Goal: Task Accomplishment & Management: Manage account settings

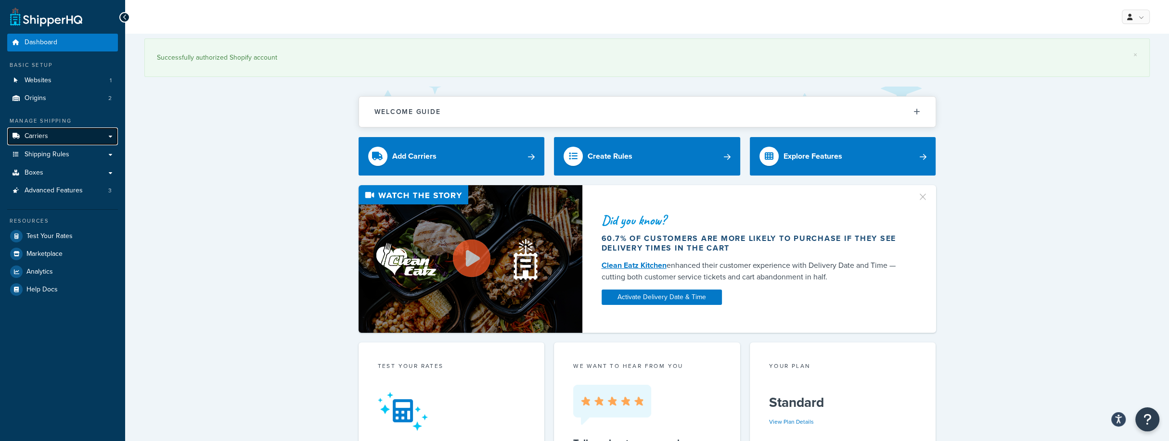
click at [112, 140] on link "Carriers" at bounding box center [62, 137] width 111 height 18
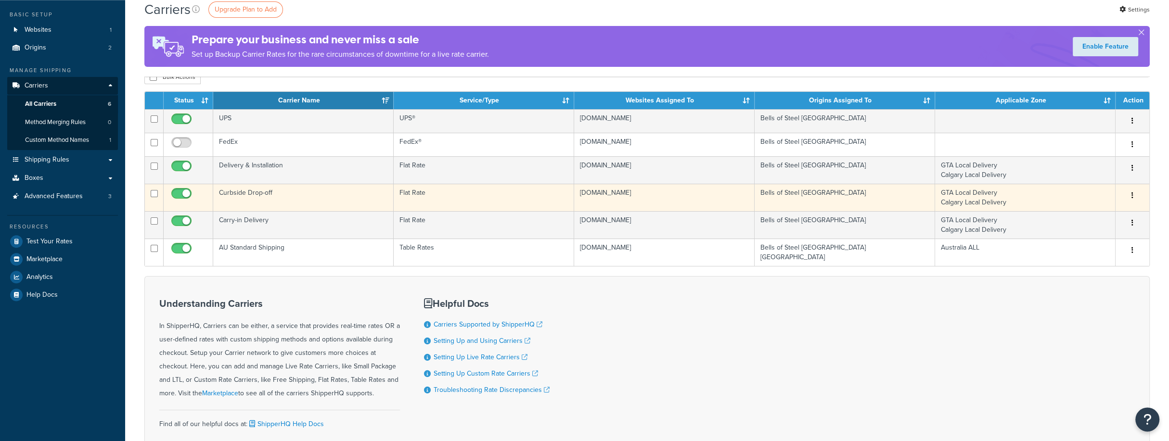
scroll to position [52, 0]
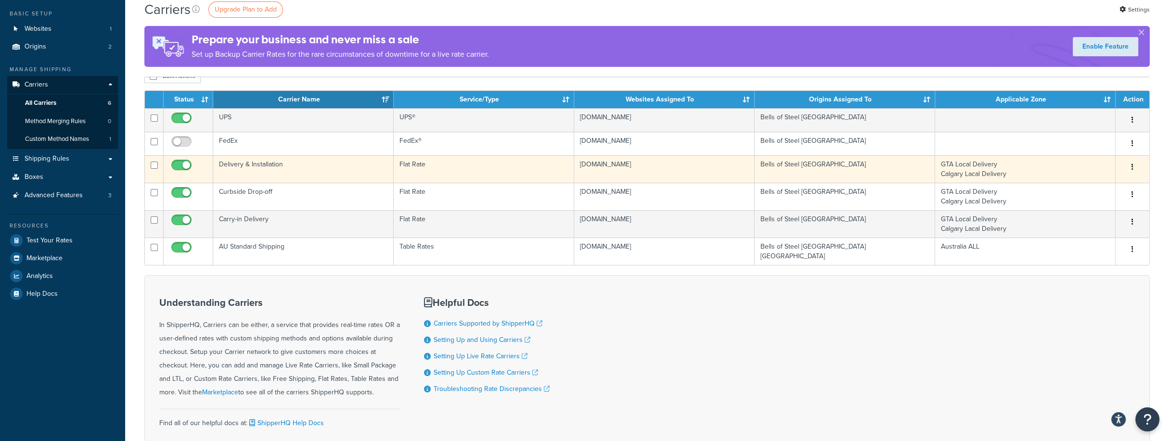
click at [320, 163] on td "Delivery & Installation" at bounding box center [303, 168] width 181 height 27
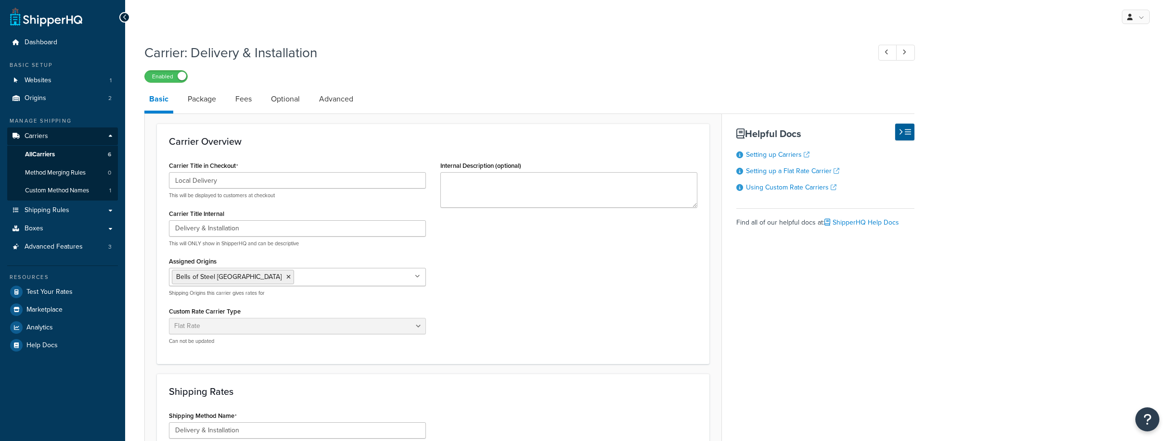
select select "flat"
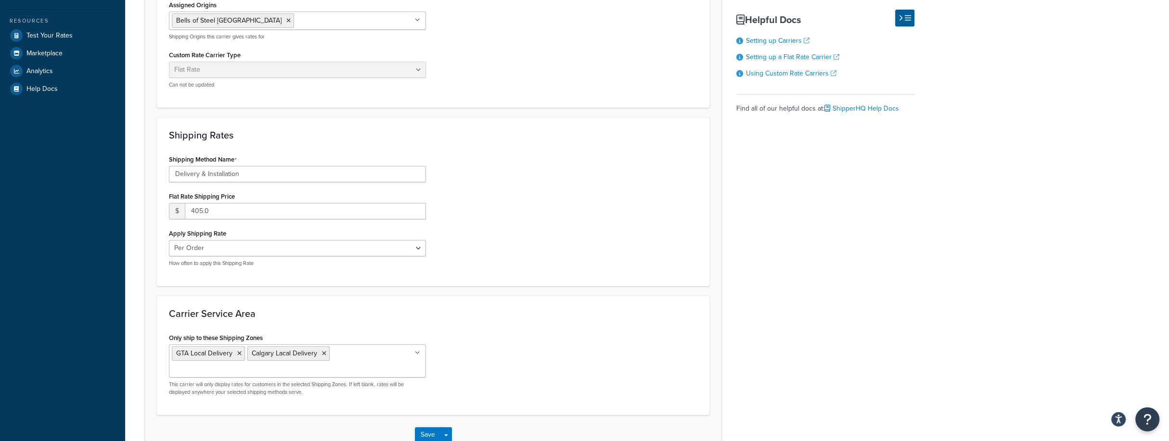
scroll to position [258, 0]
click at [247, 204] on input "405.0" at bounding box center [305, 209] width 241 height 16
click at [202, 205] on input "405.0" at bounding box center [305, 209] width 241 height 16
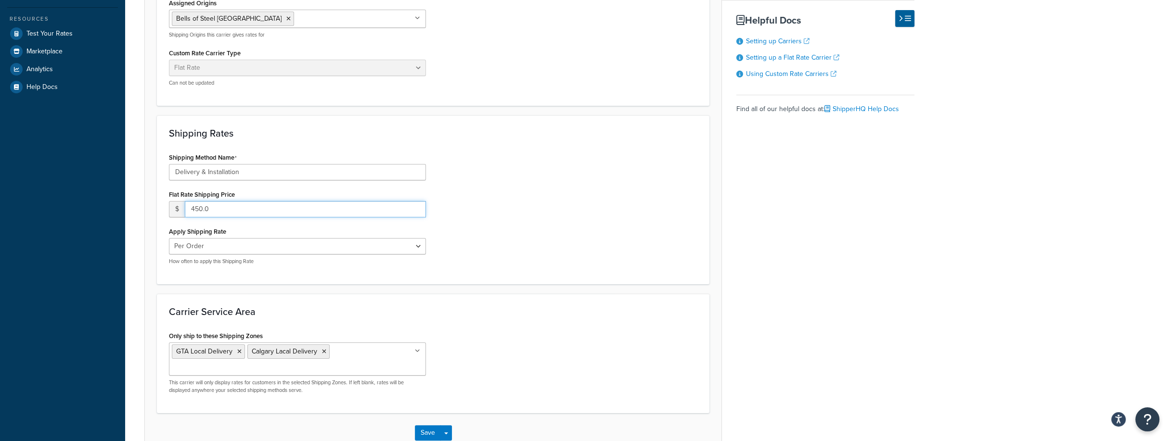
type input "450.0"
click at [494, 199] on div "Shipping Method Name Delivery & Installation Flat Rate Shipping Price $ 450.0 A…" at bounding box center [433, 212] width 543 height 122
click at [360, 209] on input "450.0" at bounding box center [305, 209] width 241 height 16
click at [562, 234] on div "Shipping Method Name Delivery & Installation Flat Rate Shipping Price $ 450.0 A…" at bounding box center [433, 212] width 543 height 122
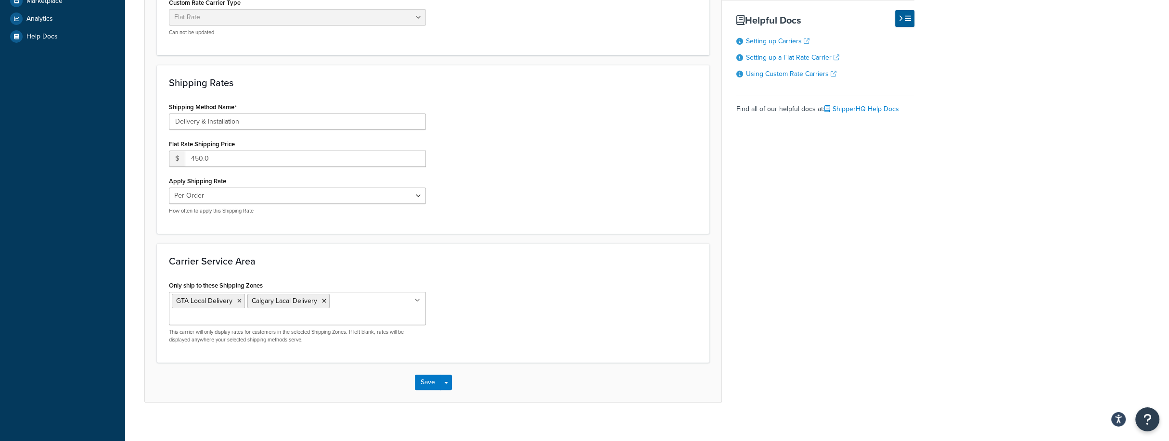
scroll to position [310, 0]
click at [433, 382] on button "Save" at bounding box center [428, 381] width 26 height 15
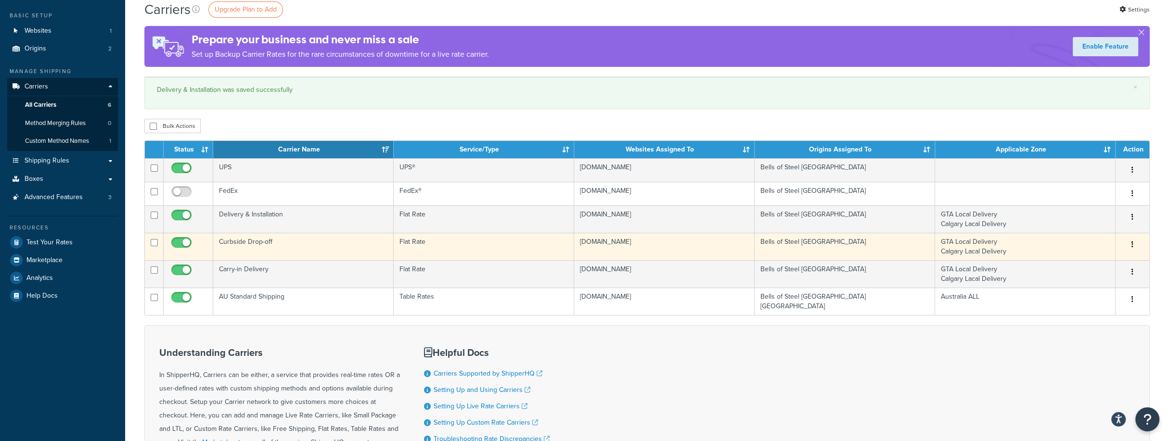
scroll to position [52, 0]
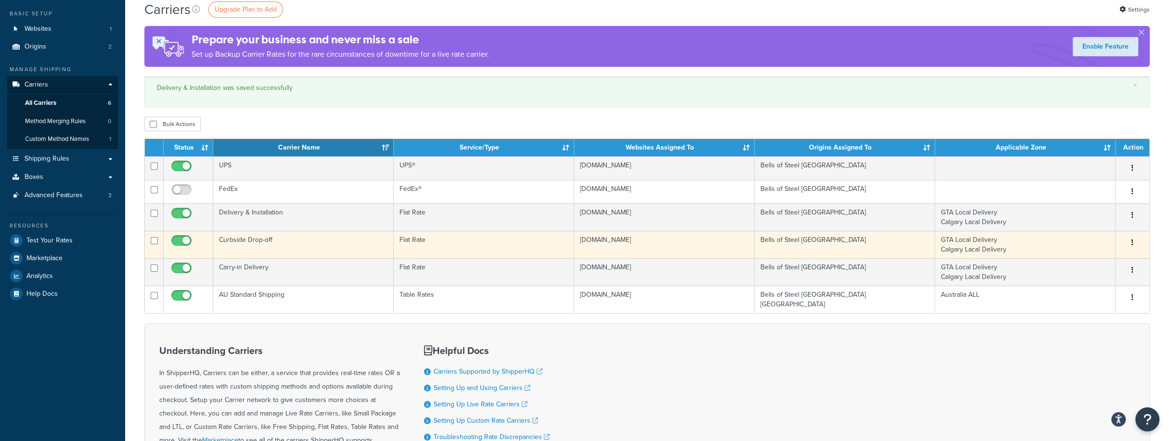
click at [272, 242] on td "Curbside Drop-off" at bounding box center [303, 244] width 181 height 27
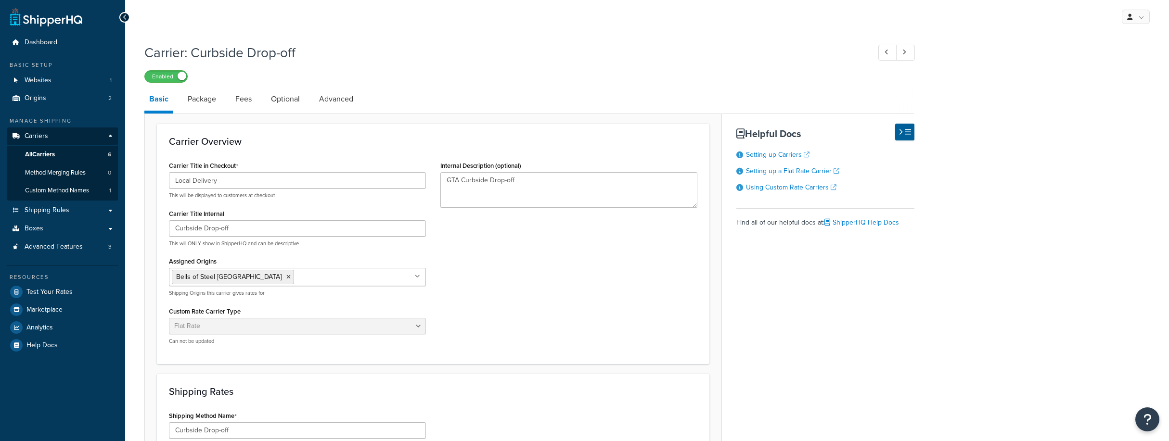
select select "flat"
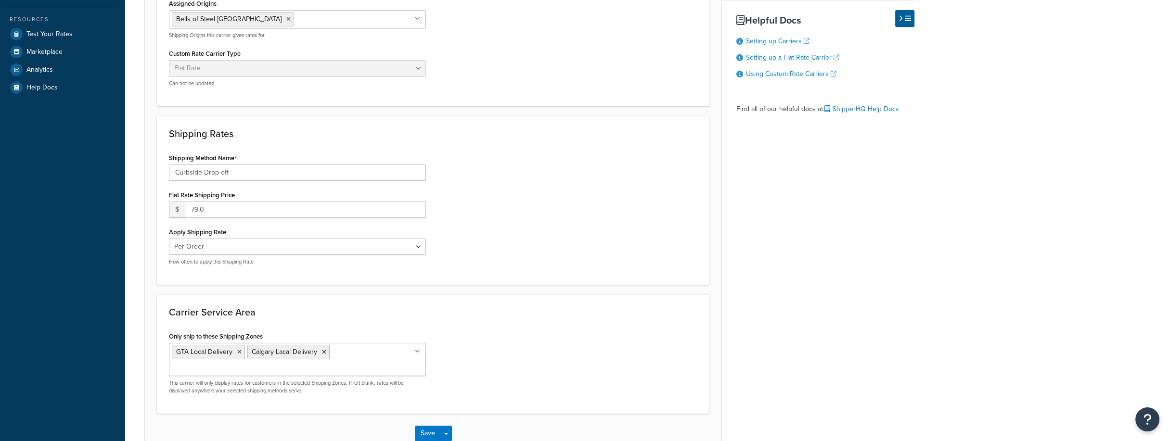
scroll to position [258, 0]
click at [199, 207] on input "79.0" at bounding box center [305, 209] width 241 height 16
type input "99.0"
click at [503, 204] on div "Shipping Method Name Curbside Drop-off Flat Rate Shipping Price $ 99.0 Apply Sh…" at bounding box center [433, 212] width 543 height 122
click at [429, 430] on button "Save" at bounding box center [428, 433] width 26 height 15
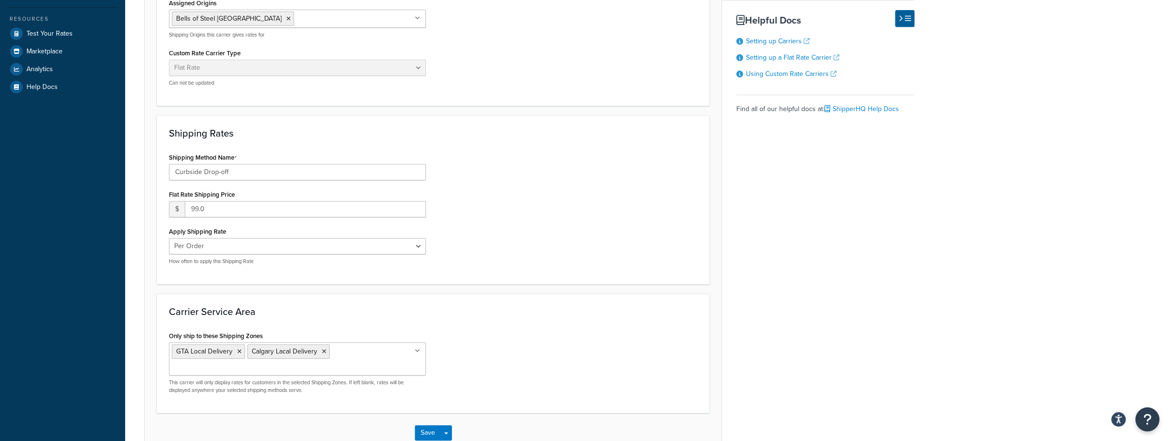
scroll to position [0, 0]
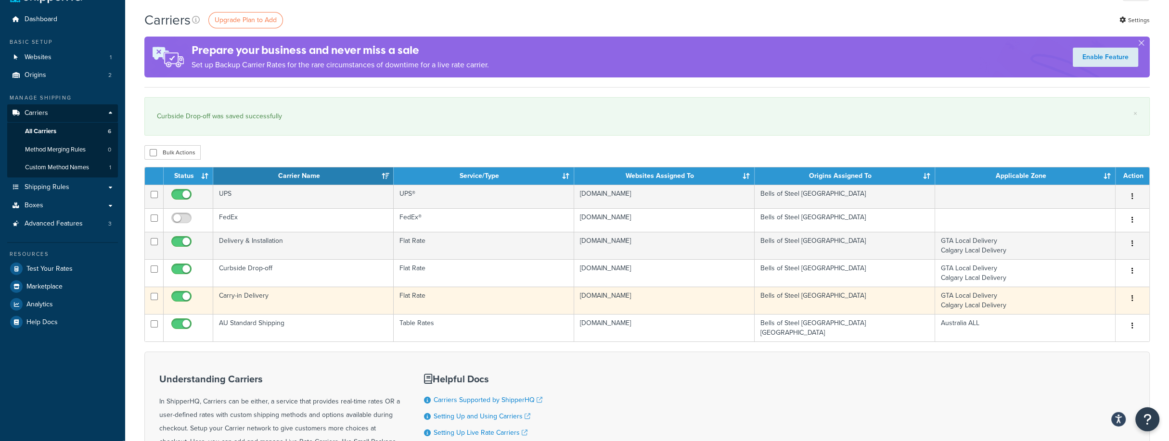
scroll to position [52, 0]
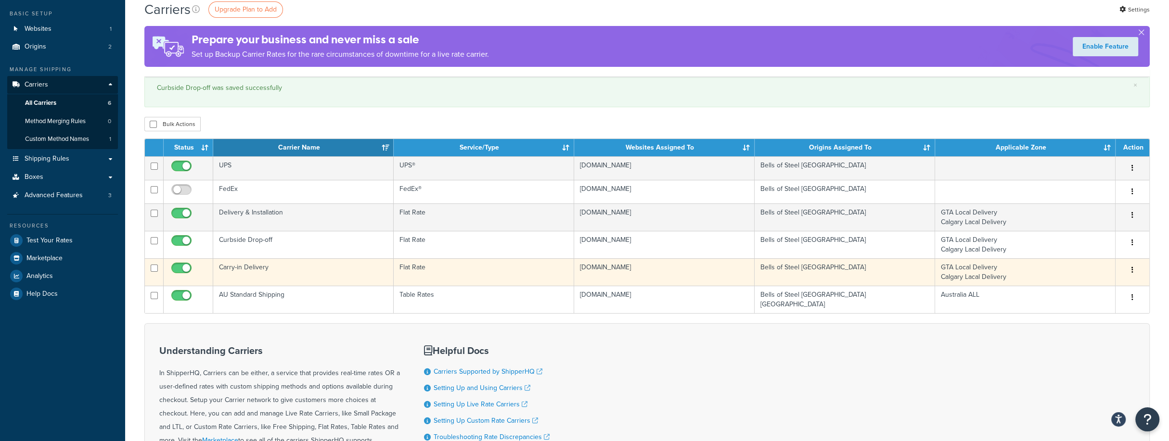
click at [270, 271] on td "Carry-in Delivery" at bounding box center [303, 271] width 181 height 27
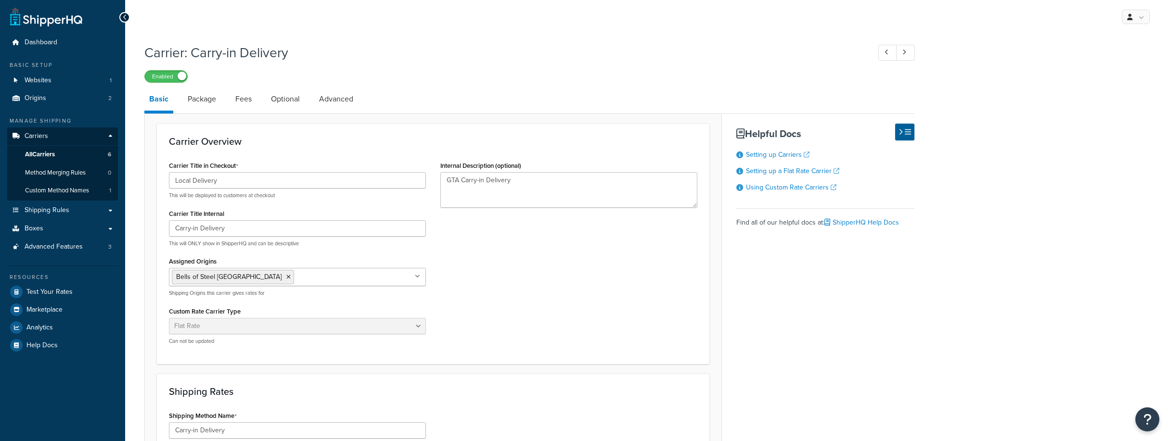
select select "flat"
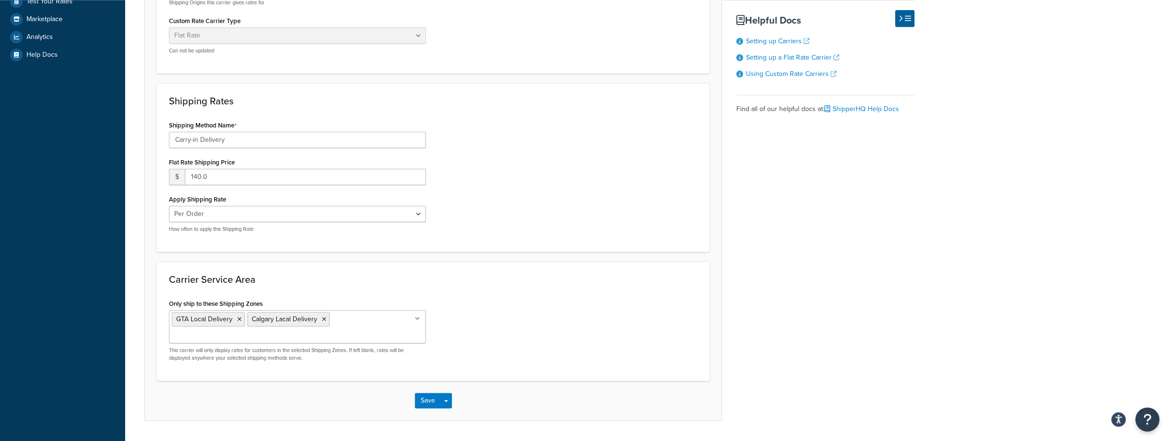
scroll to position [266, 0]
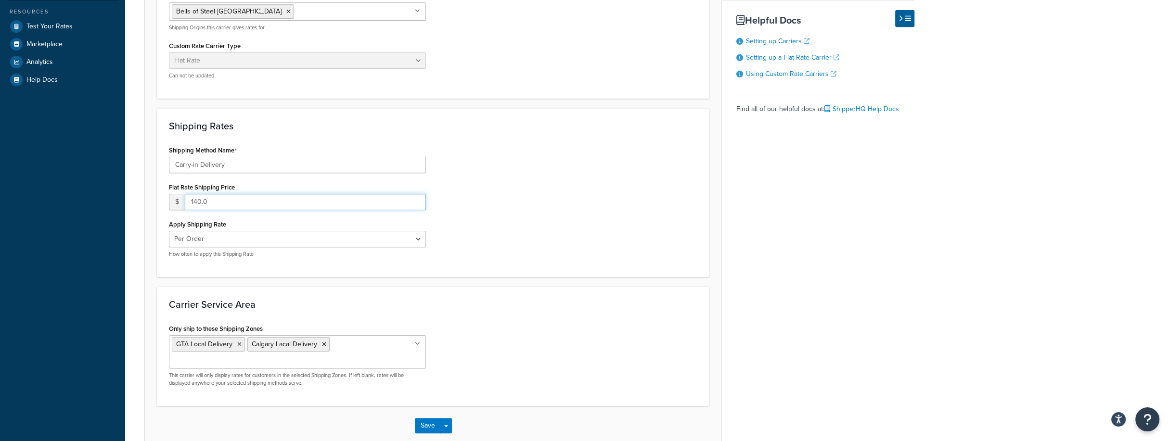
click at [199, 200] on input "140.0" at bounding box center [305, 202] width 241 height 16
type input "175.0"
click at [548, 156] on div "Shipping Method Name Carry-in Delivery Flat Rate Shipping Price $ 175.0 Apply S…" at bounding box center [433, 204] width 543 height 122
click at [420, 429] on button "Save" at bounding box center [428, 425] width 26 height 15
